Goal: Find specific page/section

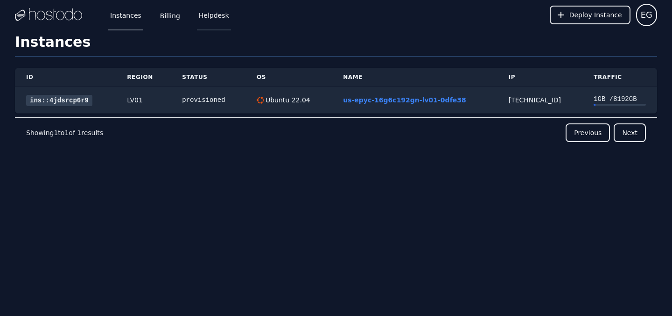
click at [214, 15] on link "Helpdesk" at bounding box center [214, 15] width 34 height 31
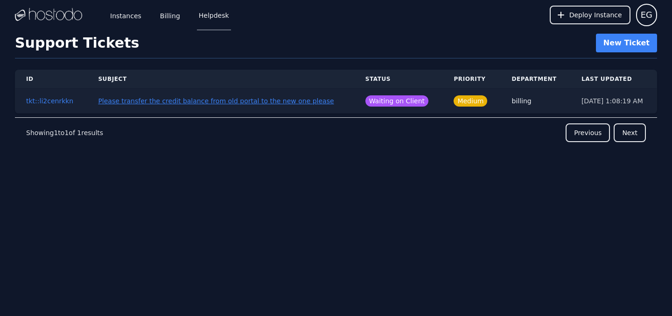
click at [216, 103] on button "Please transfer the credit balance from old portal to the new one please" at bounding box center [216, 100] width 236 height 9
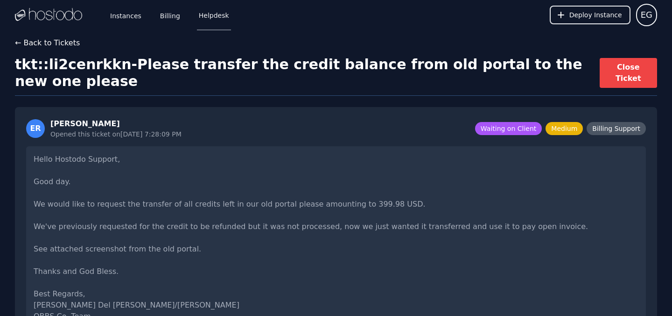
click at [56, 45] on button "← Back to Tickets" at bounding box center [47, 42] width 65 height 11
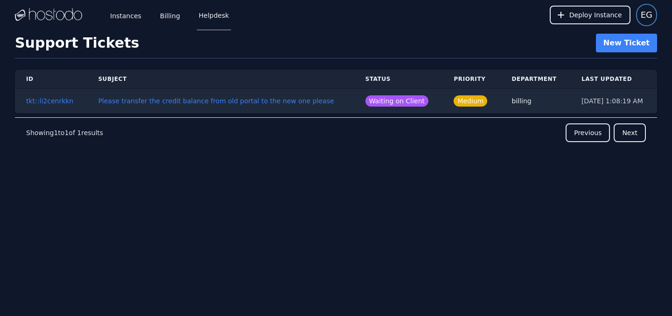
click at [646, 17] on span "EG" at bounding box center [647, 14] width 12 height 13
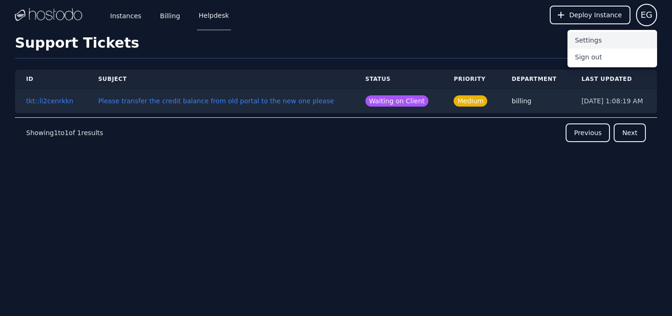
click at [589, 41] on button "Settings" at bounding box center [613, 40] width 90 height 17
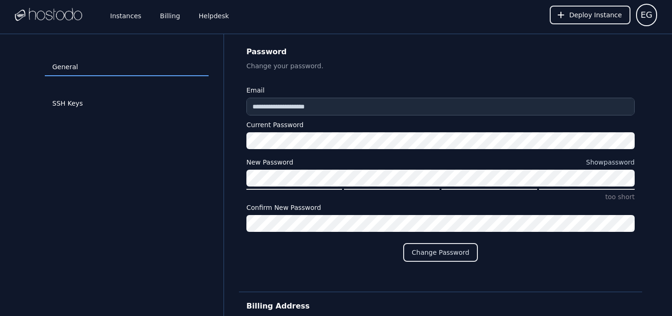
click at [470, 54] on h2 "Password" at bounding box center [440, 51] width 388 height 13
